Goal: Task Accomplishment & Management: Use online tool/utility

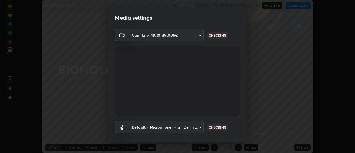
scroll to position [29, 0]
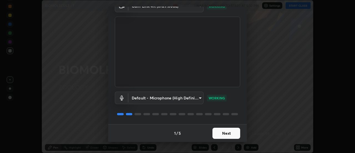
click at [236, 133] on button "Next" at bounding box center [226, 132] width 28 height 11
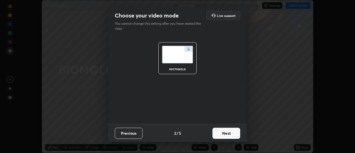
click at [238, 134] on button "Next" at bounding box center [226, 132] width 28 height 11
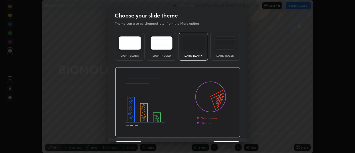
scroll to position [14, 0]
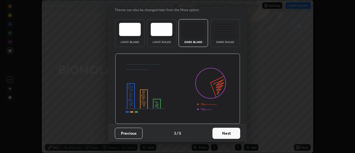
click at [236, 132] on button "Next" at bounding box center [226, 132] width 28 height 11
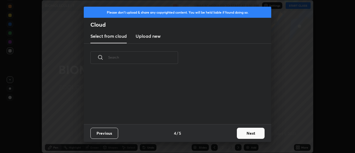
scroll to position [0, 0]
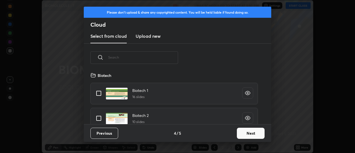
click at [244, 132] on button "Next" at bounding box center [251, 132] width 28 height 11
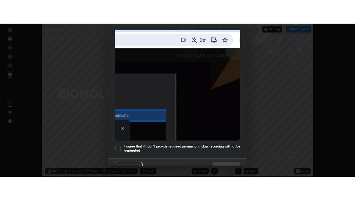
scroll to position [140, 0]
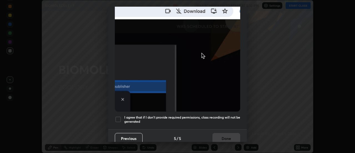
click at [225, 117] on h5 "I agree that if I don't provide required permissions, class recording will not …" at bounding box center [182, 119] width 116 height 9
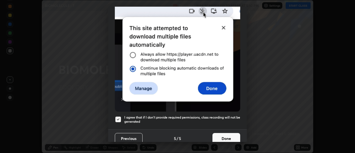
click at [229, 134] on button "Done" at bounding box center [226, 138] width 28 height 11
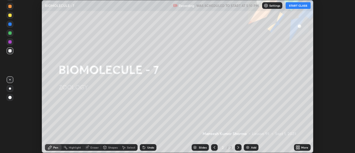
click at [295, 8] on button "START CLASS" at bounding box center [297, 5] width 25 height 7
click at [254, 146] on div "Add" at bounding box center [253, 147] width 5 height 3
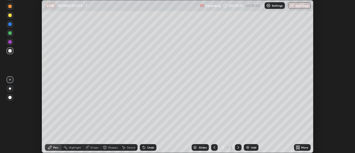
click at [297, 147] on icon at bounding box center [297, 147] width 4 height 4
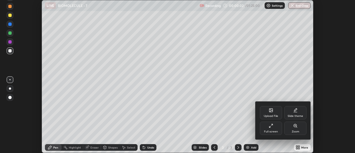
click at [269, 128] on div "Full screen" at bounding box center [271, 127] width 22 height 13
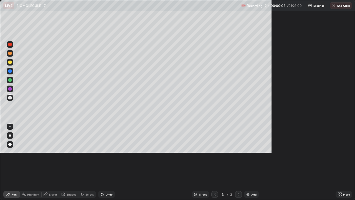
scroll to position [200, 355]
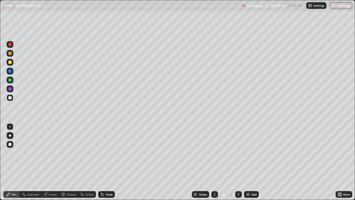
click at [10, 135] on div at bounding box center [10, 135] width 2 height 2
click at [247, 152] on img at bounding box center [248, 194] width 4 height 4
click at [249, 152] on img at bounding box center [248, 194] width 4 height 4
click at [250, 152] on div "Add" at bounding box center [251, 194] width 15 height 7
click at [13, 64] on div at bounding box center [10, 62] width 7 height 7
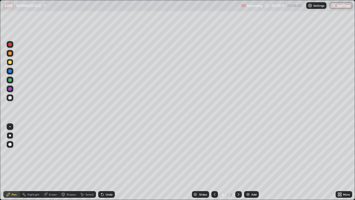
click at [11, 99] on div at bounding box center [10, 97] width 7 height 7
click at [249, 152] on img at bounding box center [248, 194] width 4 height 4
click at [12, 64] on div at bounding box center [10, 62] width 7 height 7
click at [73, 152] on div "Shapes" at bounding box center [71, 194] width 9 height 3
click at [16, 152] on div "Pen" at bounding box center [14, 194] width 5 height 3
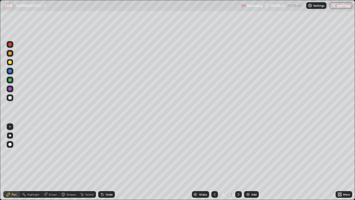
click at [12, 98] on div at bounding box center [10, 97] width 7 height 7
click at [249, 152] on img at bounding box center [248, 194] width 4 height 4
click at [214, 152] on div at bounding box center [214, 194] width 7 height 7
click at [70, 152] on div "Shapes" at bounding box center [71, 194] width 9 height 3
click at [12, 152] on div "Pen" at bounding box center [14, 194] width 5 height 3
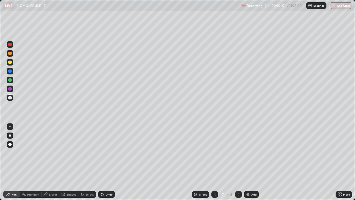
click at [250, 152] on div "Add" at bounding box center [251, 194] width 15 height 7
click at [72, 152] on div "Shapes" at bounding box center [71, 194] width 9 height 3
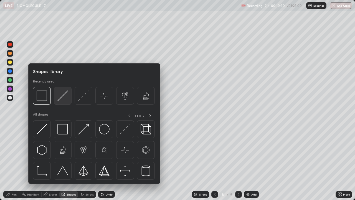
click at [67, 98] on img at bounding box center [62, 95] width 11 height 11
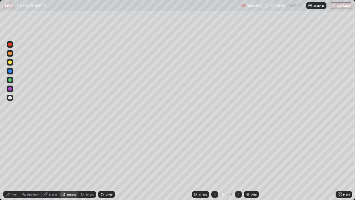
click at [16, 152] on div "Pen" at bounding box center [14, 194] width 5 height 3
click at [10, 62] on div at bounding box center [9, 61] width 3 height 3
click at [10, 98] on div at bounding box center [9, 97] width 3 height 3
click at [13, 63] on div at bounding box center [10, 62] width 7 height 7
click at [10, 98] on div at bounding box center [9, 97] width 3 height 3
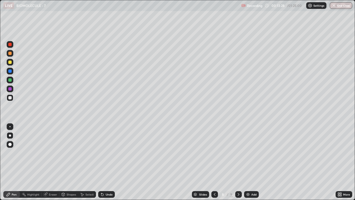
click at [106, 152] on div "Undo" at bounding box center [109, 194] width 7 height 3
click at [107, 152] on div "Undo" at bounding box center [109, 194] width 7 height 3
click at [109, 152] on div "Undo" at bounding box center [109, 194] width 7 height 3
click at [111, 152] on div "Undo" at bounding box center [109, 194] width 7 height 3
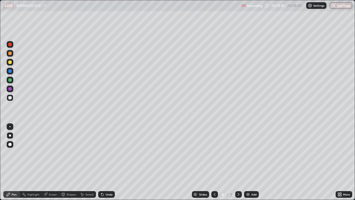
click at [111, 152] on div "Undo" at bounding box center [109, 194] width 7 height 3
click at [113, 152] on div "Undo" at bounding box center [106, 194] width 17 height 7
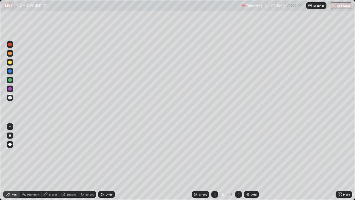
click at [114, 152] on div "Undo" at bounding box center [106, 194] width 17 height 7
click at [251, 152] on div "Add" at bounding box center [253, 194] width 5 height 3
click at [214, 152] on icon at bounding box center [214, 194] width 4 height 4
click at [213, 152] on icon at bounding box center [214, 194] width 4 height 4
click at [238, 152] on icon at bounding box center [238, 194] width 4 height 4
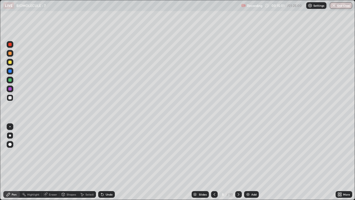
click at [12, 81] on div at bounding box center [10, 79] width 7 height 7
click at [250, 152] on div "Add" at bounding box center [251, 194] width 15 height 7
click at [214, 152] on icon at bounding box center [214, 194] width 4 height 4
click at [12, 98] on div at bounding box center [10, 97] width 7 height 7
click at [250, 152] on div "Add" at bounding box center [251, 194] width 15 height 7
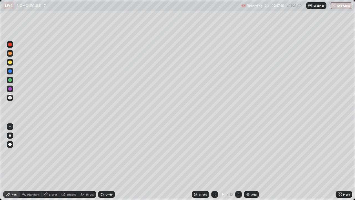
click at [214, 152] on icon at bounding box center [214, 194] width 4 height 4
click at [12, 81] on div at bounding box center [10, 79] width 7 height 7
click at [214, 152] on icon at bounding box center [215, 194] width 2 height 3
click at [236, 152] on icon at bounding box center [238, 194] width 4 height 4
click at [215, 152] on icon at bounding box center [214, 194] width 4 height 4
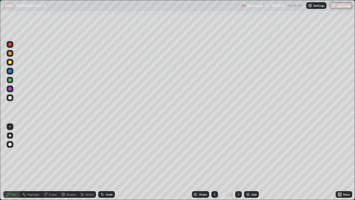
click at [238, 152] on icon at bounding box center [239, 194] width 2 height 3
click at [249, 152] on img at bounding box center [248, 194] width 4 height 4
click at [12, 63] on div at bounding box center [10, 62] width 7 height 7
click at [12, 98] on div at bounding box center [10, 97] width 7 height 7
click at [11, 65] on div at bounding box center [10, 62] width 7 height 7
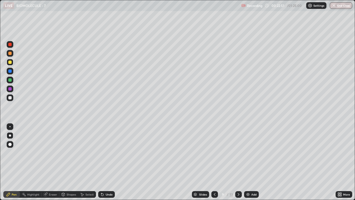
click at [10, 98] on div at bounding box center [9, 97] width 3 height 3
click at [11, 63] on div at bounding box center [9, 61] width 3 height 3
click at [12, 100] on div at bounding box center [10, 97] width 7 height 7
click at [252, 152] on div "Add" at bounding box center [253, 194] width 5 height 3
click at [50, 152] on div "Eraser" at bounding box center [53, 194] width 8 height 3
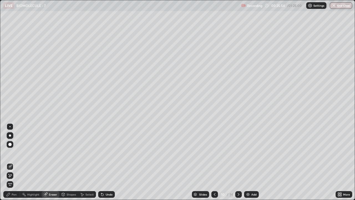
click at [11, 152] on div "Pen" at bounding box center [11, 194] width 17 height 7
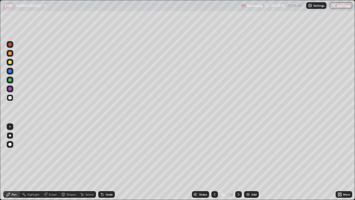
click at [213, 152] on icon at bounding box center [214, 194] width 4 height 4
click at [247, 152] on img at bounding box center [248, 194] width 4 height 4
click at [12, 65] on div at bounding box center [10, 62] width 7 height 7
click at [13, 97] on div at bounding box center [10, 97] width 7 height 7
click at [13, 64] on div at bounding box center [10, 62] width 7 height 7
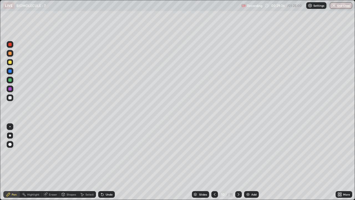
click at [10, 98] on div at bounding box center [9, 97] width 3 height 3
click at [13, 64] on div at bounding box center [10, 62] width 7 height 9
click at [12, 99] on div at bounding box center [10, 97] width 7 height 7
click at [12, 64] on div at bounding box center [10, 62] width 7 height 7
click at [12, 100] on div at bounding box center [10, 97] width 7 height 7
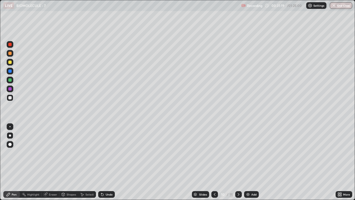
click at [214, 152] on icon at bounding box center [215, 194] width 2 height 3
click at [238, 152] on icon at bounding box center [239, 194] width 2 height 3
click at [106, 152] on div "Undo" at bounding box center [109, 194] width 7 height 3
click at [12, 65] on div at bounding box center [10, 62] width 7 height 7
click at [12, 99] on div at bounding box center [10, 97] width 7 height 7
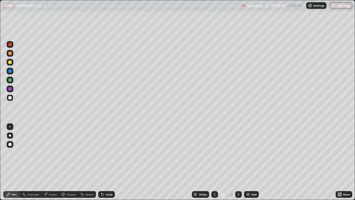
click at [251, 152] on div "Add" at bounding box center [253, 194] width 5 height 3
click at [214, 152] on icon at bounding box center [215, 194] width 2 height 3
click at [250, 152] on div "Add" at bounding box center [251, 194] width 15 height 7
click at [12, 64] on div at bounding box center [10, 62] width 7 height 7
click at [247, 152] on div "Add" at bounding box center [251, 194] width 15 height 7
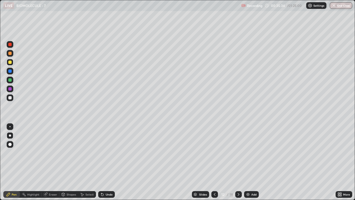
click at [12, 99] on div at bounding box center [10, 97] width 7 height 7
click at [54, 152] on div "Eraser" at bounding box center [53, 194] width 8 height 3
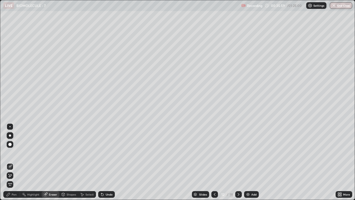
click at [15, 152] on div "Pen" at bounding box center [14, 194] width 5 height 3
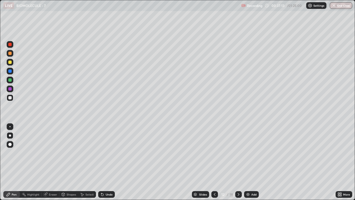
click at [214, 152] on icon at bounding box center [214, 194] width 4 height 4
click at [249, 152] on div "Add" at bounding box center [251, 194] width 15 height 7
click at [214, 152] on icon at bounding box center [214, 194] width 4 height 4
click at [246, 152] on img at bounding box center [248, 194] width 4 height 4
click at [10, 62] on div at bounding box center [9, 61] width 3 height 3
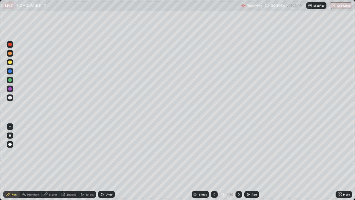
click at [214, 152] on icon at bounding box center [214, 194] width 4 height 4
click at [12, 98] on div at bounding box center [10, 97] width 7 height 7
click at [247, 152] on img at bounding box center [248, 194] width 4 height 4
click at [53, 152] on div "Eraser" at bounding box center [53, 194] width 8 height 3
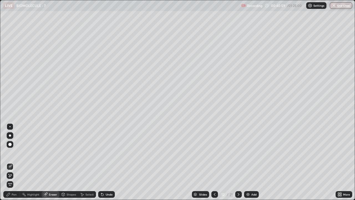
click at [16, 152] on div "Pen" at bounding box center [14, 194] width 5 height 3
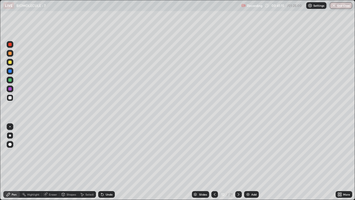
click at [13, 81] on div at bounding box center [10, 79] width 7 height 7
click at [12, 98] on div at bounding box center [10, 97] width 7 height 7
click at [11, 65] on div at bounding box center [10, 62] width 7 height 7
click at [12, 81] on div at bounding box center [10, 79] width 7 height 7
click at [12, 100] on div at bounding box center [10, 97] width 7 height 7
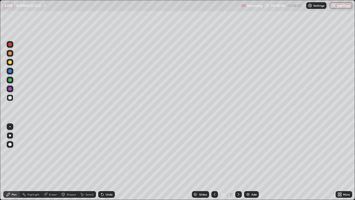
click at [12, 82] on div at bounding box center [10, 79] width 7 height 7
click at [212, 152] on div at bounding box center [214, 194] width 7 height 7
click at [212, 152] on div at bounding box center [214, 193] width 7 height 11
click at [212, 152] on div at bounding box center [214, 194] width 7 height 7
click at [214, 152] on icon at bounding box center [214, 194] width 4 height 4
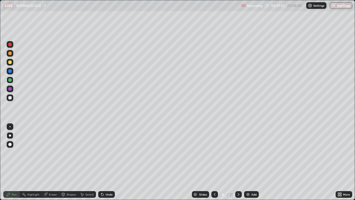
click at [214, 152] on icon at bounding box center [214, 194] width 4 height 4
click at [214, 152] on icon at bounding box center [215, 194] width 2 height 3
click at [238, 152] on icon at bounding box center [238, 194] width 4 height 4
click at [237, 152] on icon at bounding box center [238, 194] width 4 height 4
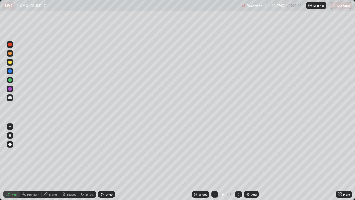
click at [238, 152] on icon at bounding box center [238, 194] width 4 height 4
click at [239, 152] on icon at bounding box center [238, 194] width 4 height 4
click at [238, 152] on icon at bounding box center [238, 194] width 4 height 4
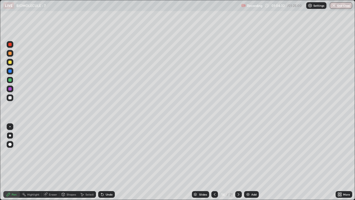
click at [213, 152] on icon at bounding box center [214, 194] width 4 height 4
click at [214, 152] on icon at bounding box center [215, 194] width 2 height 3
click at [341, 6] on button "End Class" at bounding box center [341, 5] width 22 height 7
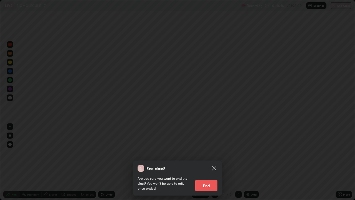
click at [211, 152] on button "End" at bounding box center [206, 185] width 22 height 11
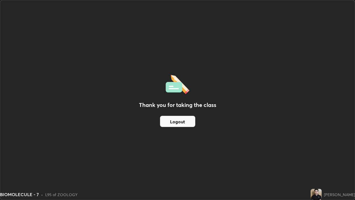
click at [188, 121] on button "Logout" at bounding box center [177, 121] width 35 height 11
